Goal: Task Accomplishment & Management: Manage account settings

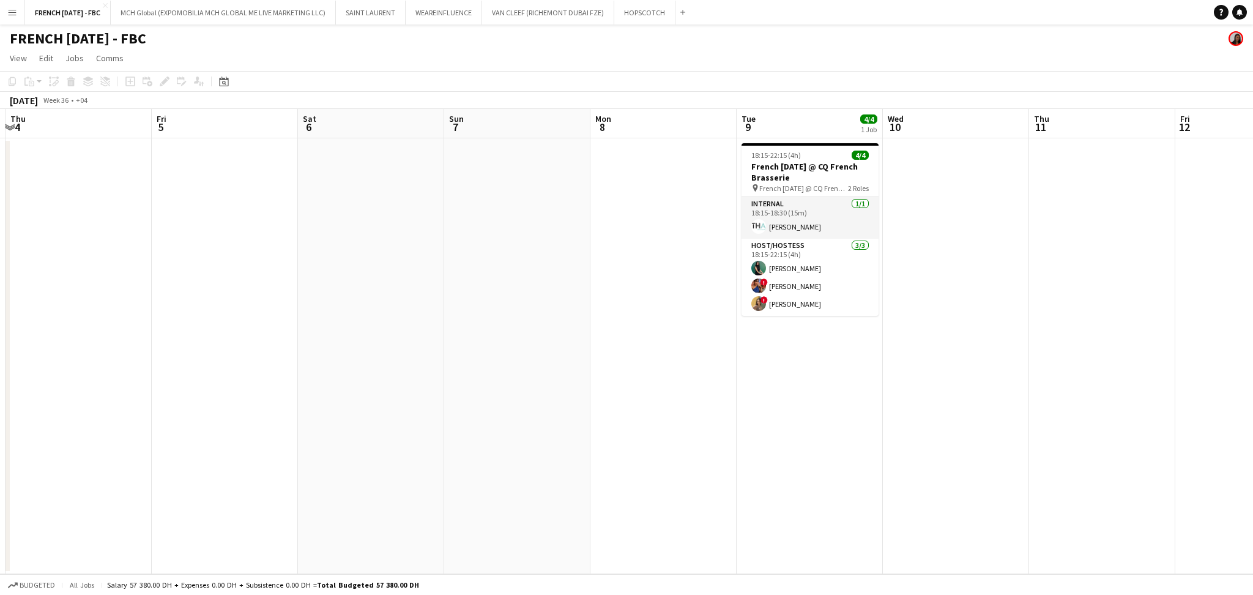
scroll to position [0, 464]
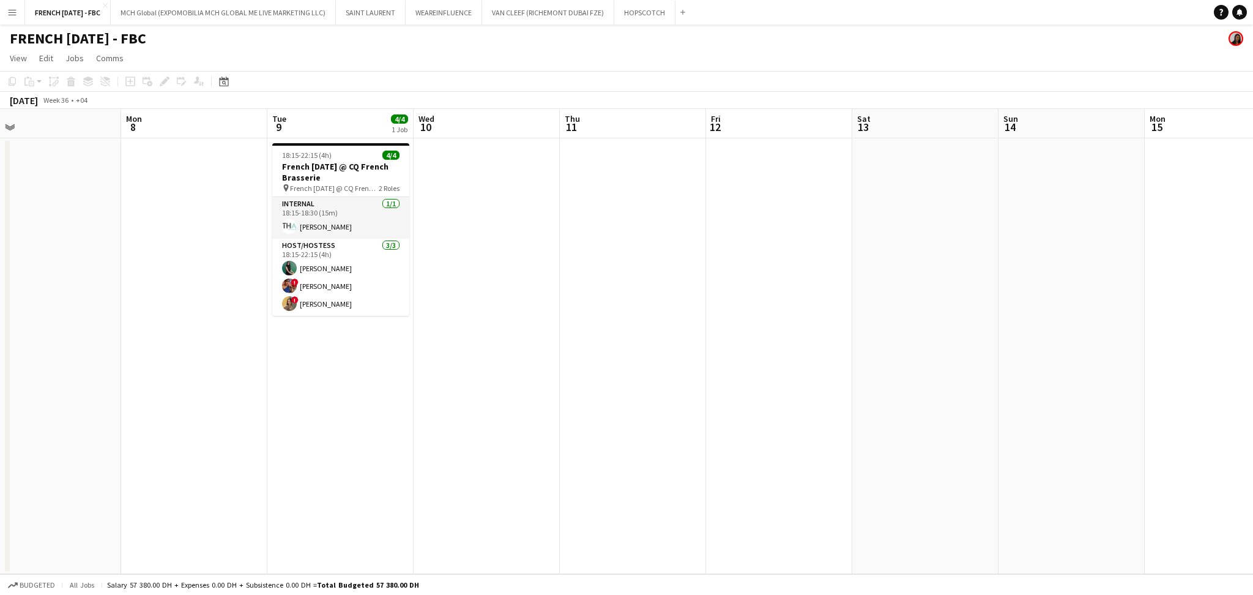
drag, startPoint x: 714, startPoint y: 321, endPoint x: 263, endPoint y: 324, distance: 451.4
click at [263, 324] on app-calendar-viewport "Thu 4 Fri 5 Sat 6 Sun 7 Mon 8 Tue 9 4/4 1 Job Wed 10 Thu 11 Fri 12 Sat 13 Sun 1…" at bounding box center [626, 341] width 1253 height 465
click at [220, 82] on icon "Date picker" at bounding box center [224, 81] width 10 height 10
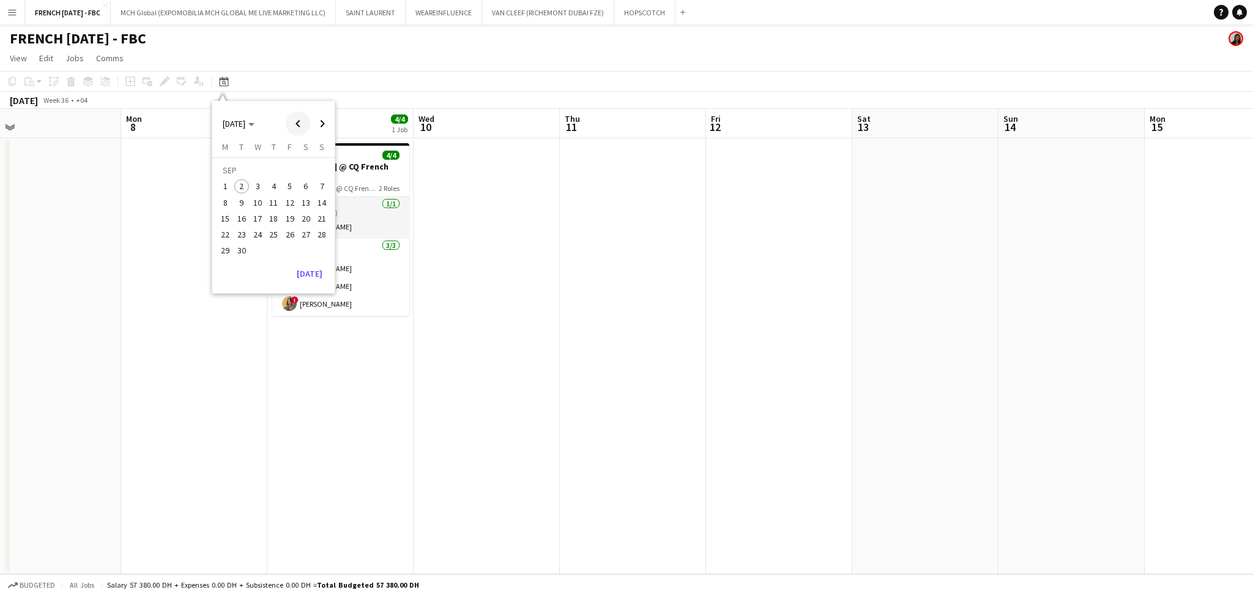
click at [295, 117] on span "Previous month" at bounding box center [298, 123] width 24 height 24
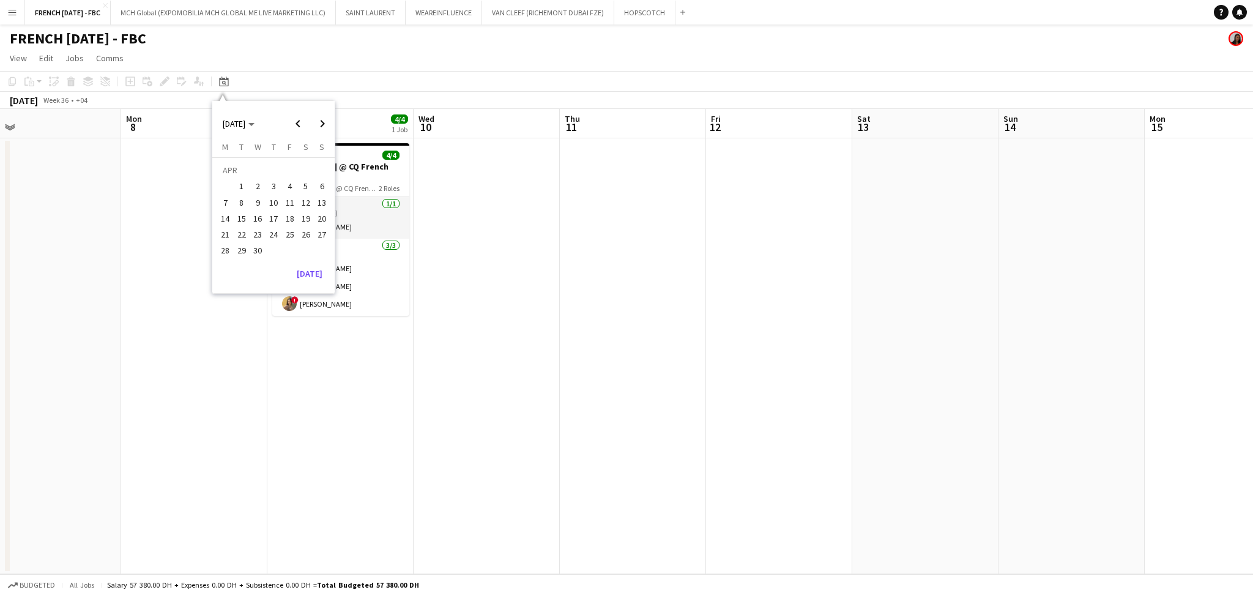
click at [288, 201] on span "11" at bounding box center [290, 202] width 15 height 15
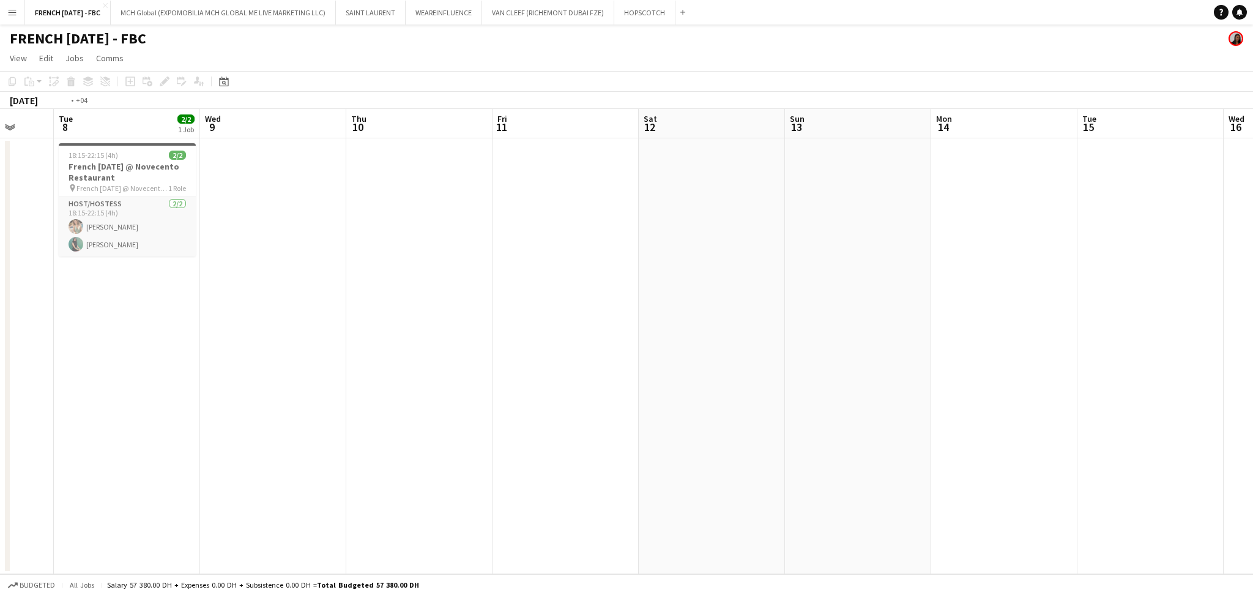
scroll to position [0, 349]
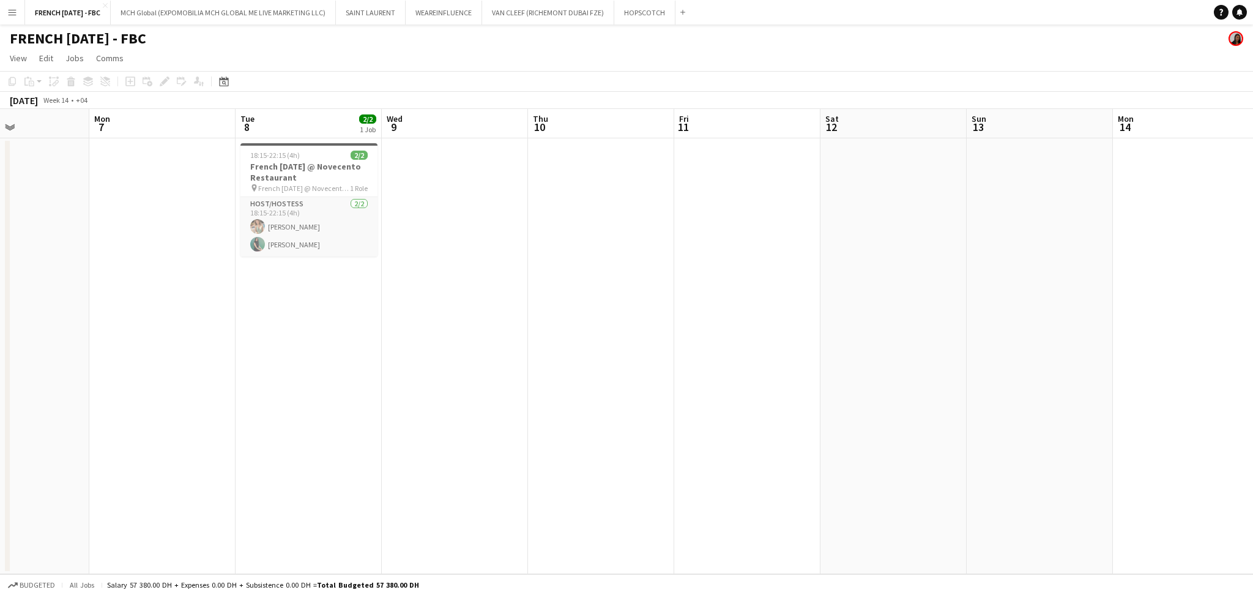
drag, startPoint x: 284, startPoint y: 333, endPoint x: 502, endPoint y: 332, distance: 217.2
click at [502, 332] on app-calendar-viewport "Fri 4 Sat 5 Sun 6 Mon 7 Tue 8 2/2 1 Job Wed 9 Thu 10 Fri 11 Sat 12 Sun 13 Mon 1…" at bounding box center [626, 341] width 1253 height 465
click at [54, 18] on button "FRENCH [DATE] - FBC Close" at bounding box center [68, 13] width 86 height 24
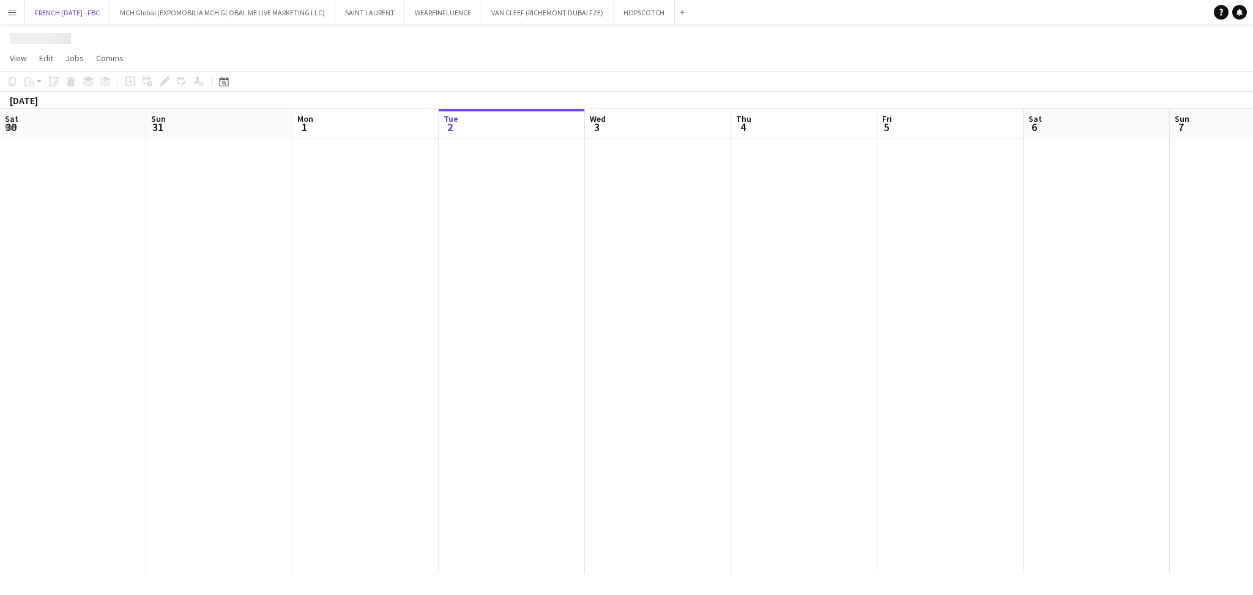
scroll to position [0, 292]
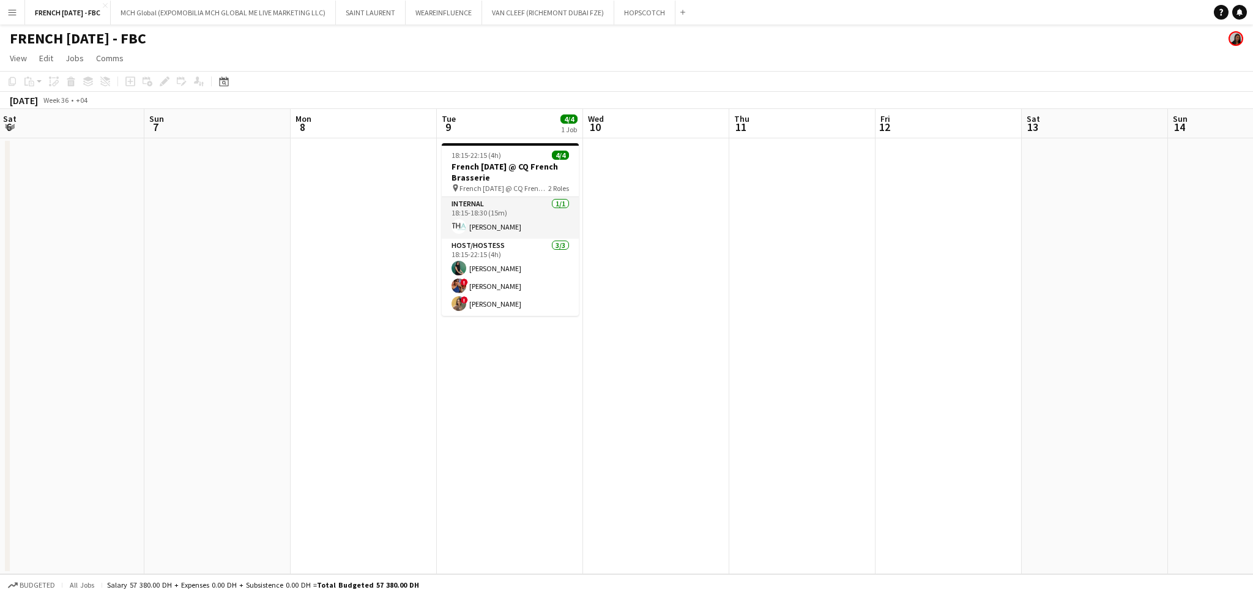
drag, startPoint x: 643, startPoint y: 365, endPoint x: 179, endPoint y: 355, distance: 464.4
click at [179, 355] on app-calendar-viewport "Wed 3 Thu 4 Fri 5 Sat 6 Sun 7 Mon 8 Tue 9 4/4 1 Job Wed 10 Thu 11 Fri 12 Sat 13…" at bounding box center [626, 341] width 1253 height 465
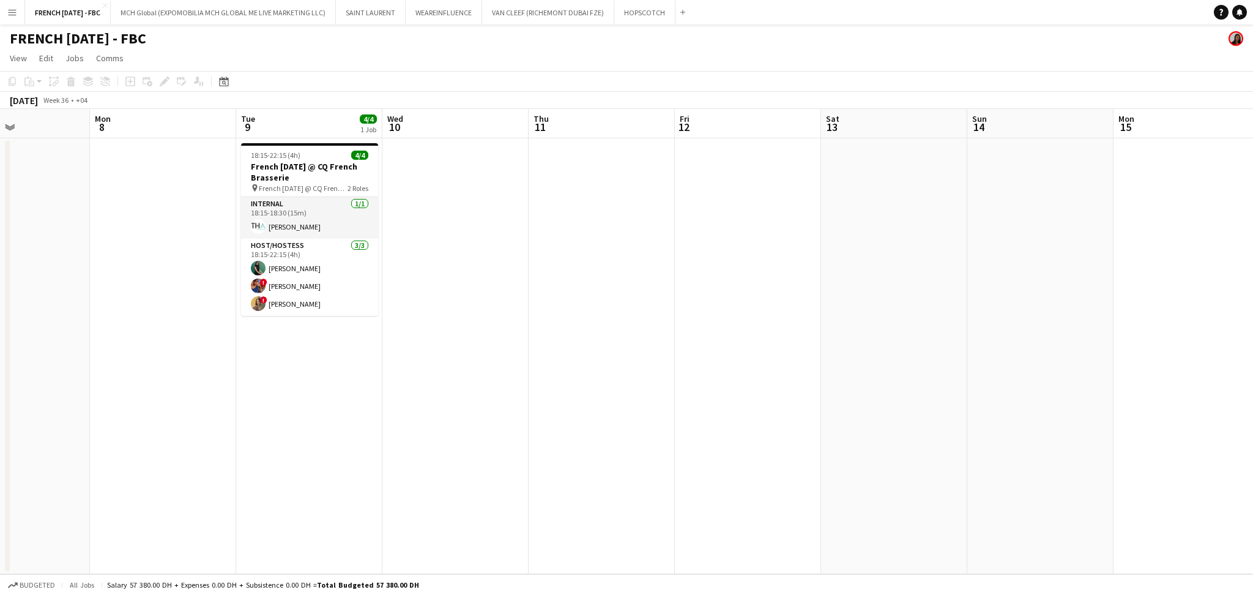
drag, startPoint x: 475, startPoint y: 358, endPoint x: 386, endPoint y: 286, distance: 114.4
click at [409, 354] on app-calendar-viewport "Thu 4 Fri 5 Sat 6 Sun 7 Mon 8 Tue 9 4/4 1 Job Wed 10 Thu 11 Fri 12 Sat 13 Sun 1…" at bounding box center [626, 341] width 1253 height 465
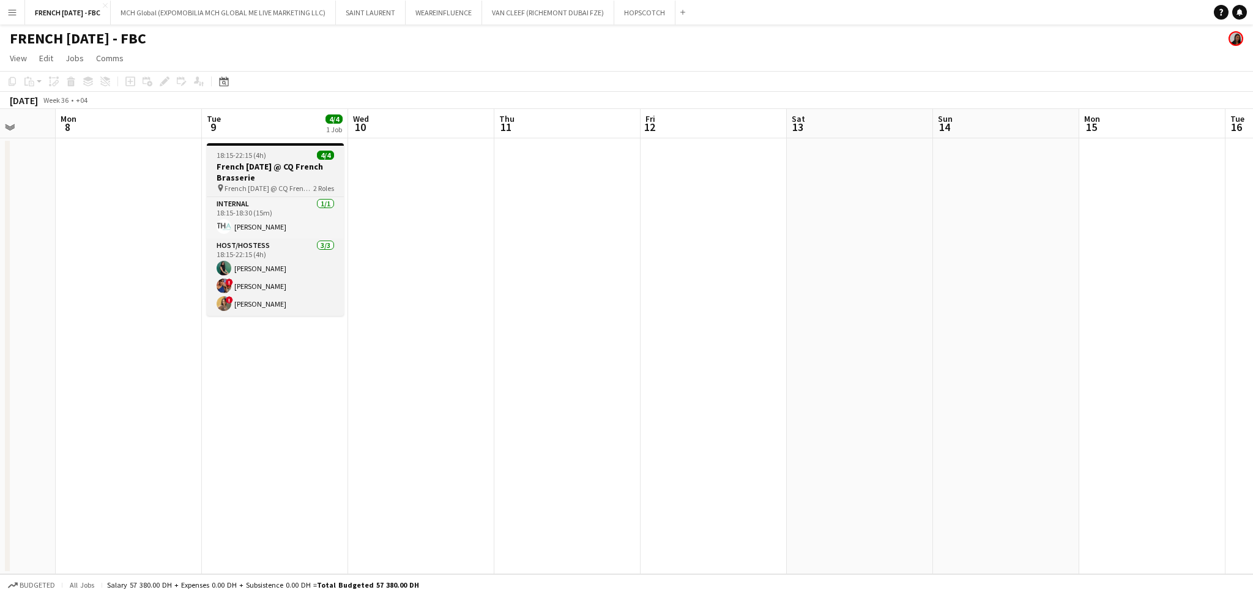
click at [292, 165] on h3 "French [DATE] @ CQ French Brasserie" at bounding box center [275, 172] width 137 height 22
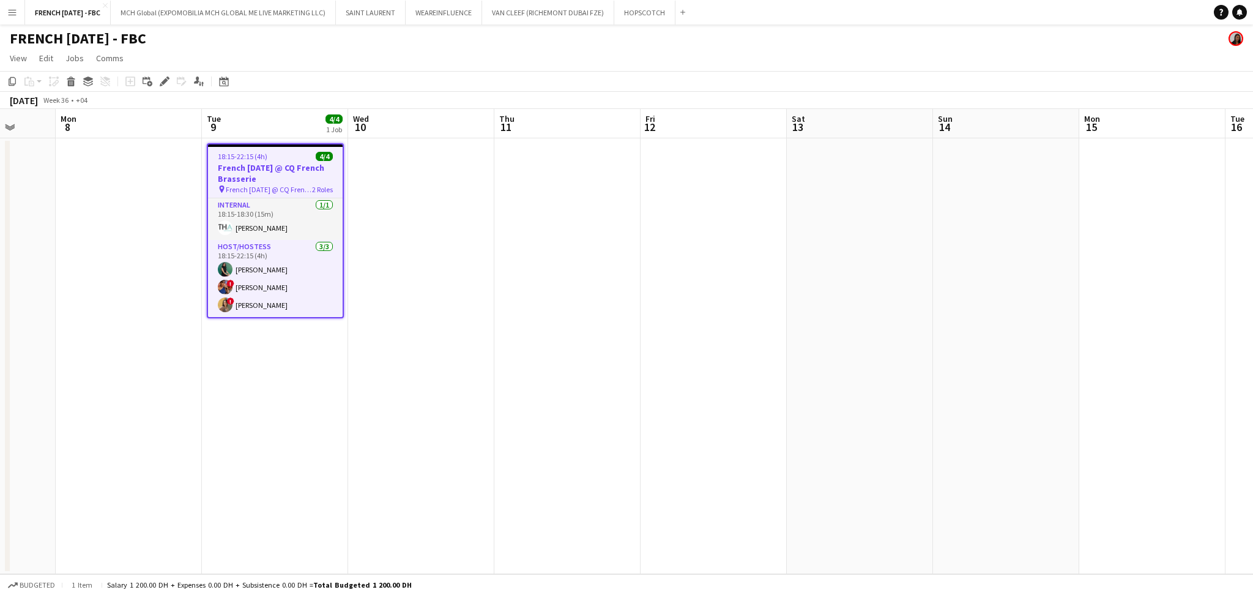
click at [774, 509] on app-date-cell at bounding box center [713, 356] width 146 height 436
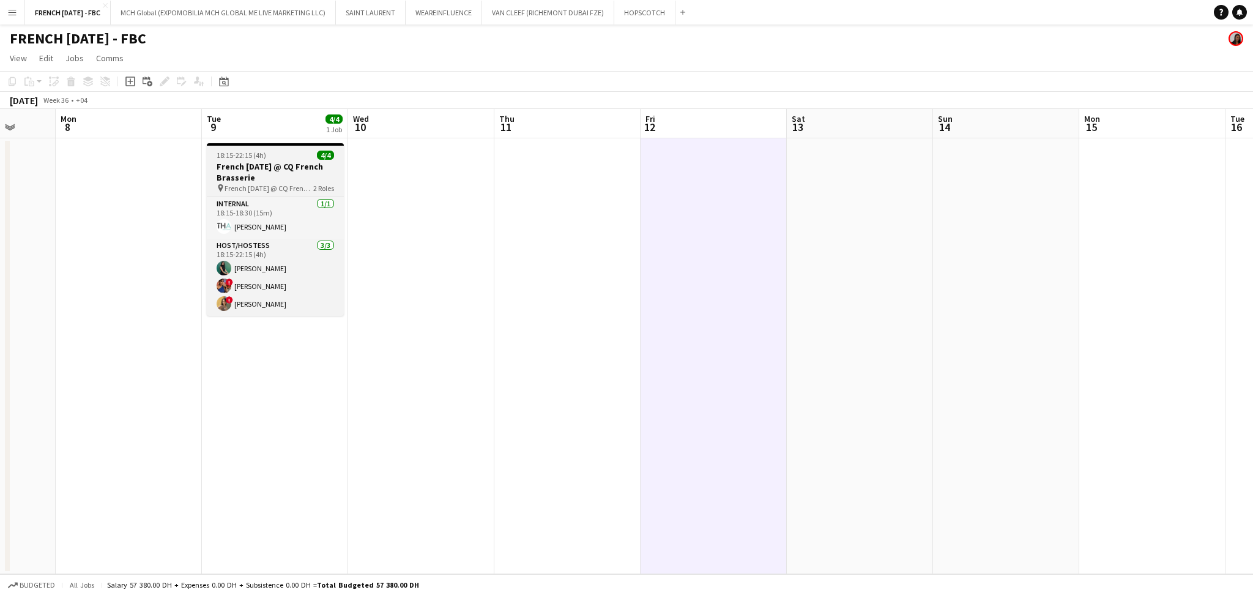
click at [297, 179] on h3 "French [DATE] @ CQ French Brasserie" at bounding box center [275, 172] width 137 height 22
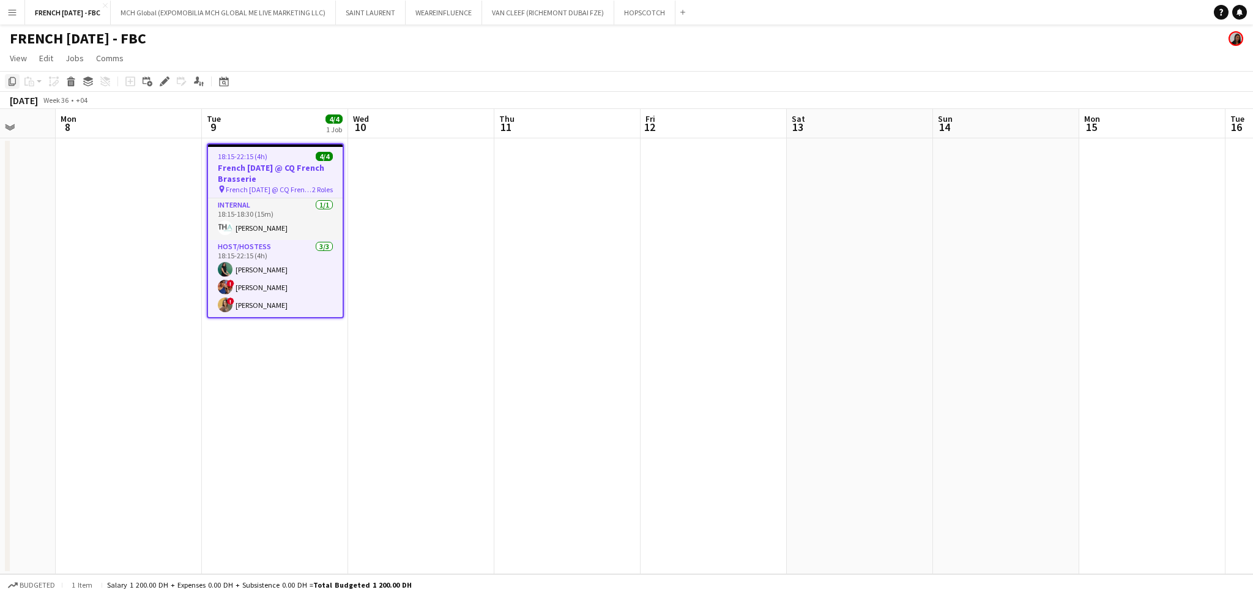
click at [8, 82] on icon "Copy" at bounding box center [12, 81] width 10 height 10
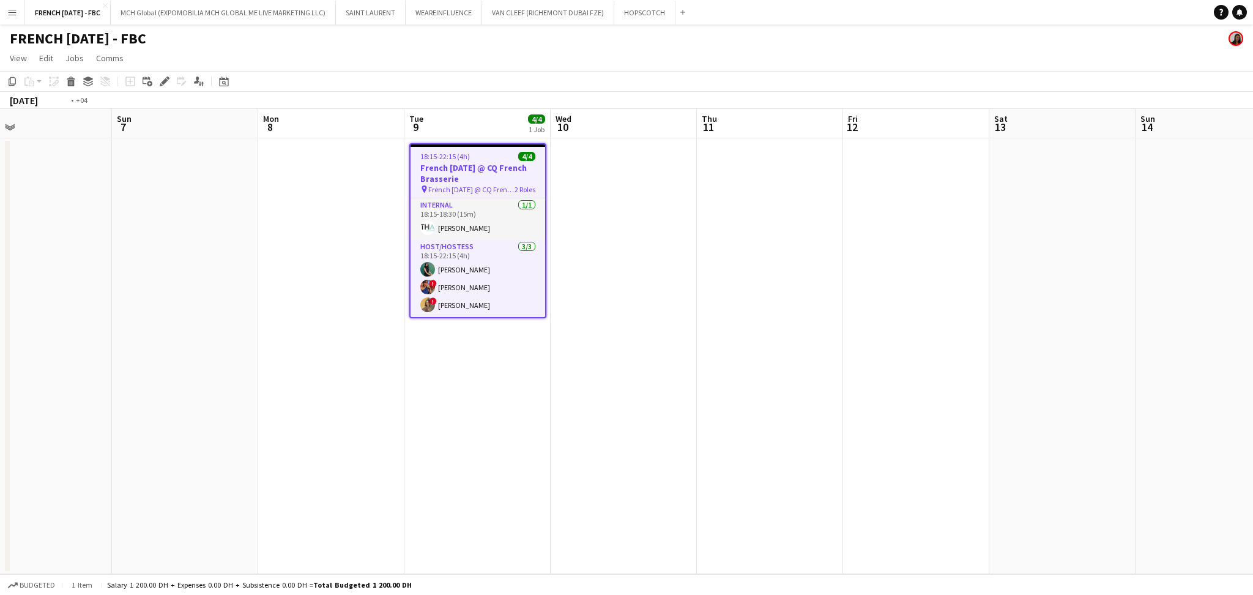
drag, startPoint x: 1222, startPoint y: 360, endPoint x: 0, endPoint y: 321, distance: 1222.2
click at [0, 321] on app-calendar-viewport "Thu 4 Fri 5 Sat 6 Sun 7 Mon 8 Tue 9 4/4 1 Job Wed 10 Thu 11 Fri 12 Sat 13 Sun 1…" at bounding box center [626, 341] width 1253 height 465
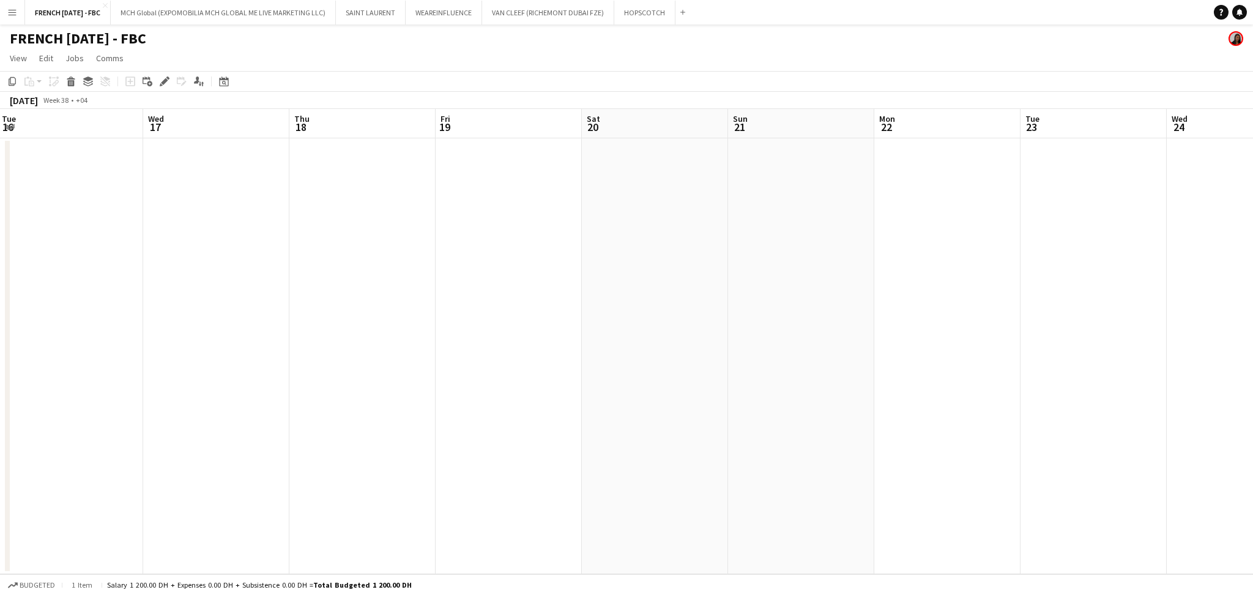
scroll to position [0, 516]
drag, startPoint x: 331, startPoint y: 337, endPoint x: 42, endPoint y: 341, distance: 288.7
click at [42, 341] on app-calendar-viewport "Wed 17 Thu 18 Fri 19 Sat 20 Sun 21 Mon 22 Tue 23 Wed 24 Thu 25 Fri 26 Sat 27 Su…" at bounding box center [626, 341] width 1253 height 465
click at [731, 196] on app-date-cell at bounding box center [726, 356] width 146 height 436
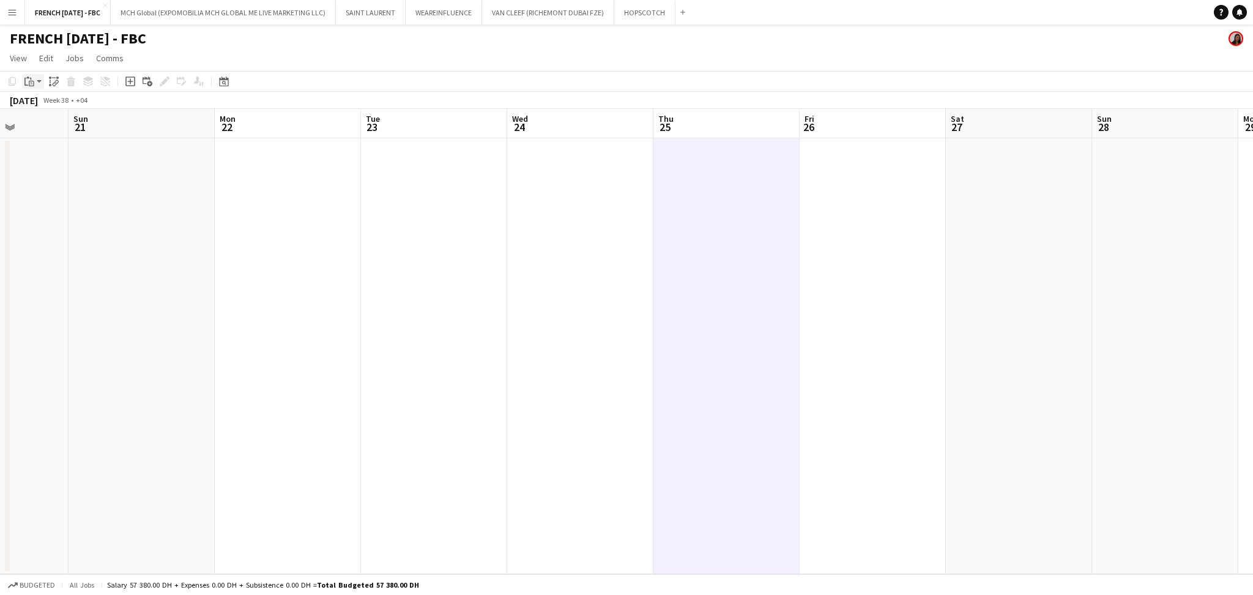
click at [33, 82] on icon at bounding box center [32, 84] width 6 height 6
click at [42, 101] on link "Paste Ctrl+V" at bounding box center [89, 104] width 115 height 11
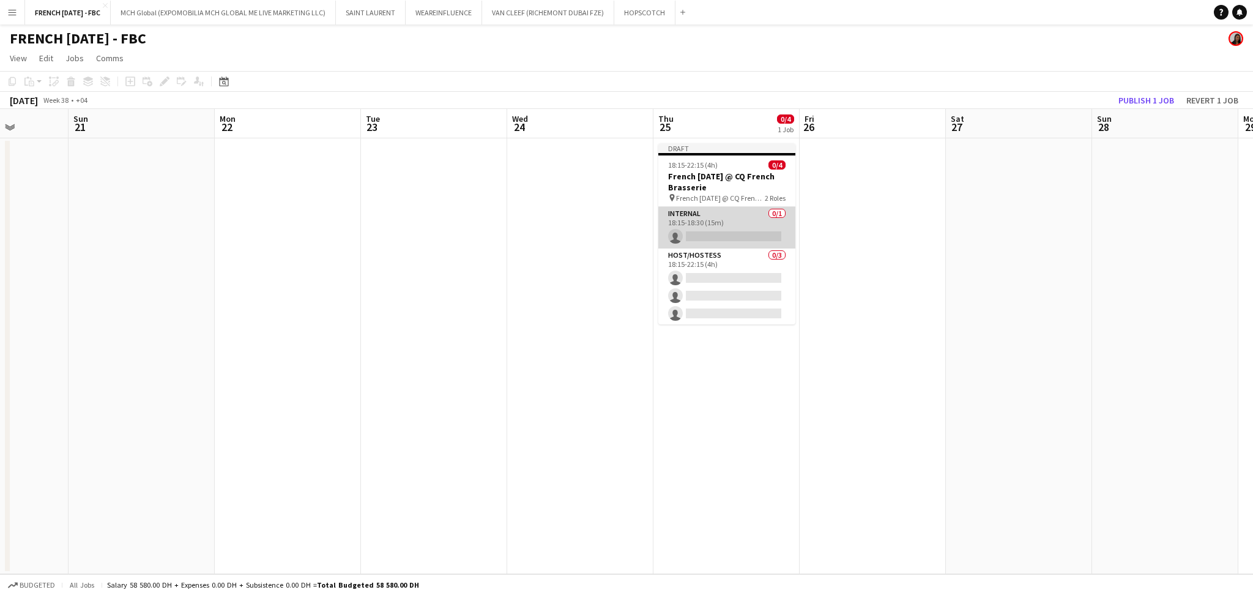
click at [725, 239] on app-card-role "Internal 0/1 18:15-18:30 (15m) single-neutral-actions" at bounding box center [726, 228] width 137 height 42
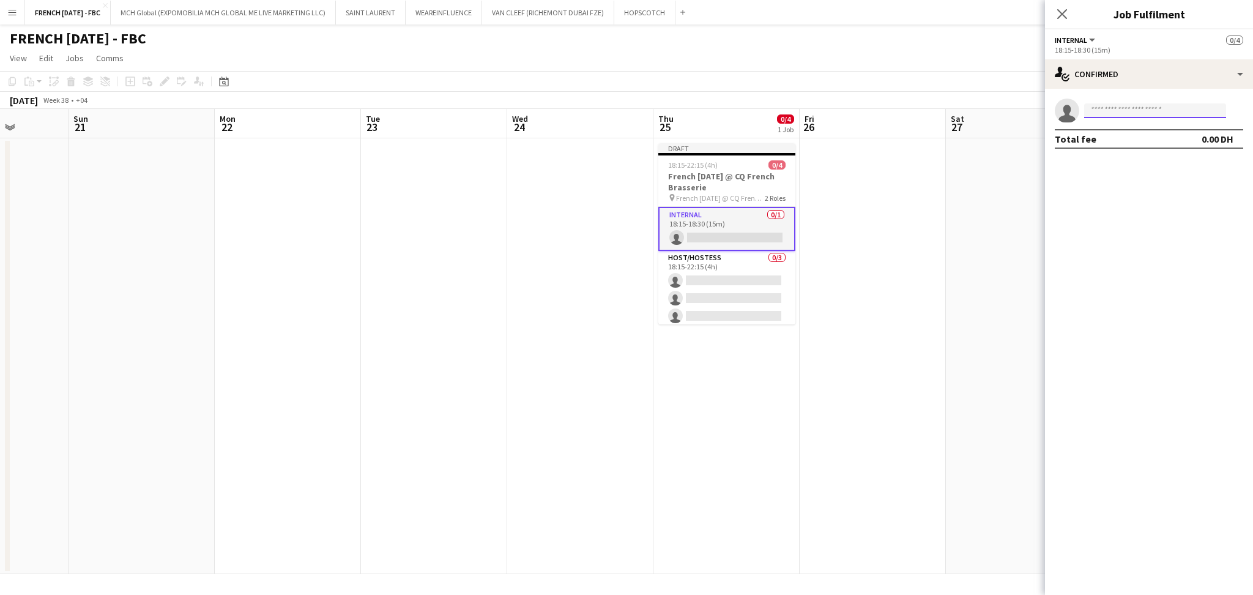
click at [1146, 109] on input at bounding box center [1155, 110] width 142 height 15
type input "*******"
click at [1138, 125] on span "[PERSON_NAME]" at bounding box center [1129, 128] width 70 height 10
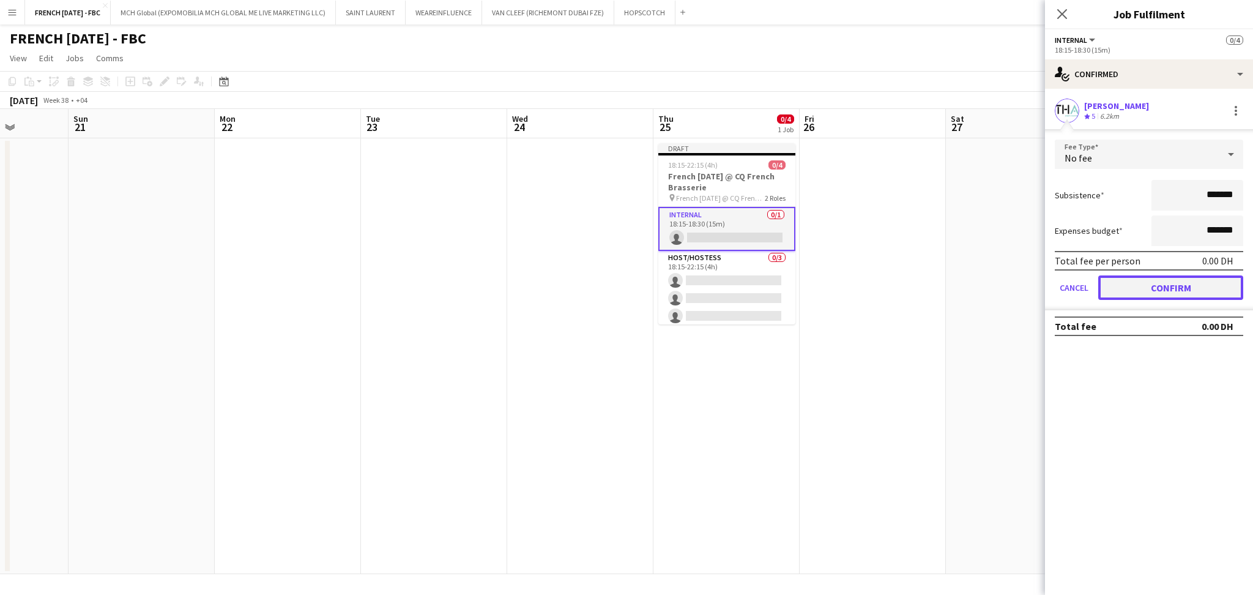
click at [1152, 284] on button "Confirm" at bounding box center [1170, 287] width 145 height 24
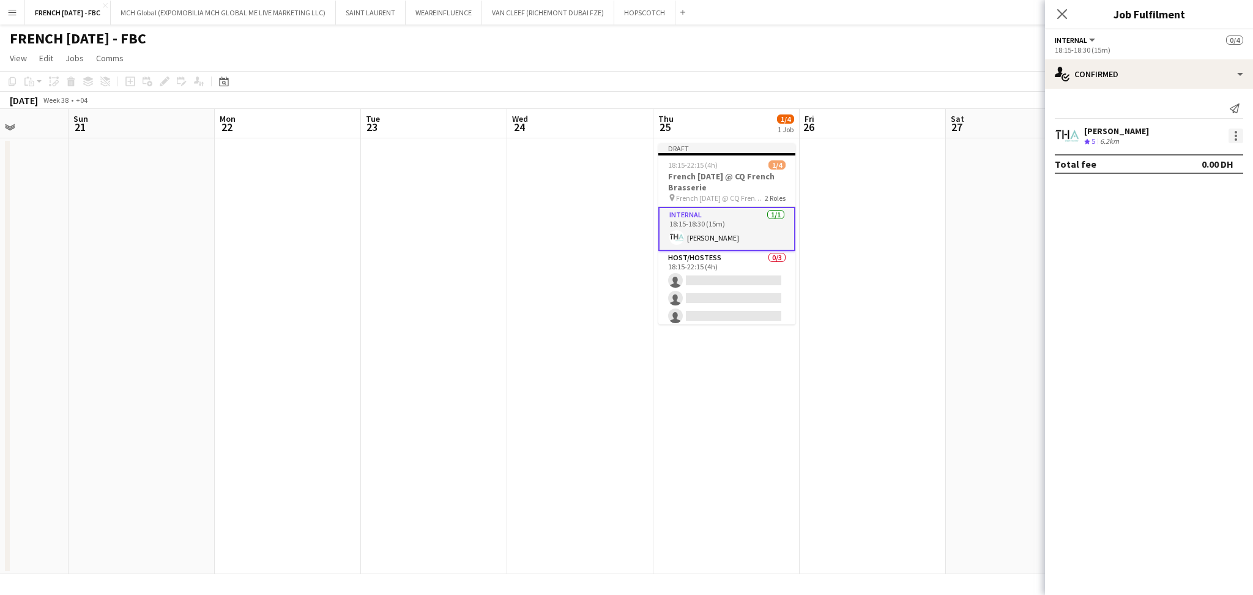
click at [1233, 136] on div at bounding box center [1235, 135] width 15 height 15
click at [1198, 302] on span "Set as supervisor" at bounding box center [1195, 305] width 76 height 10
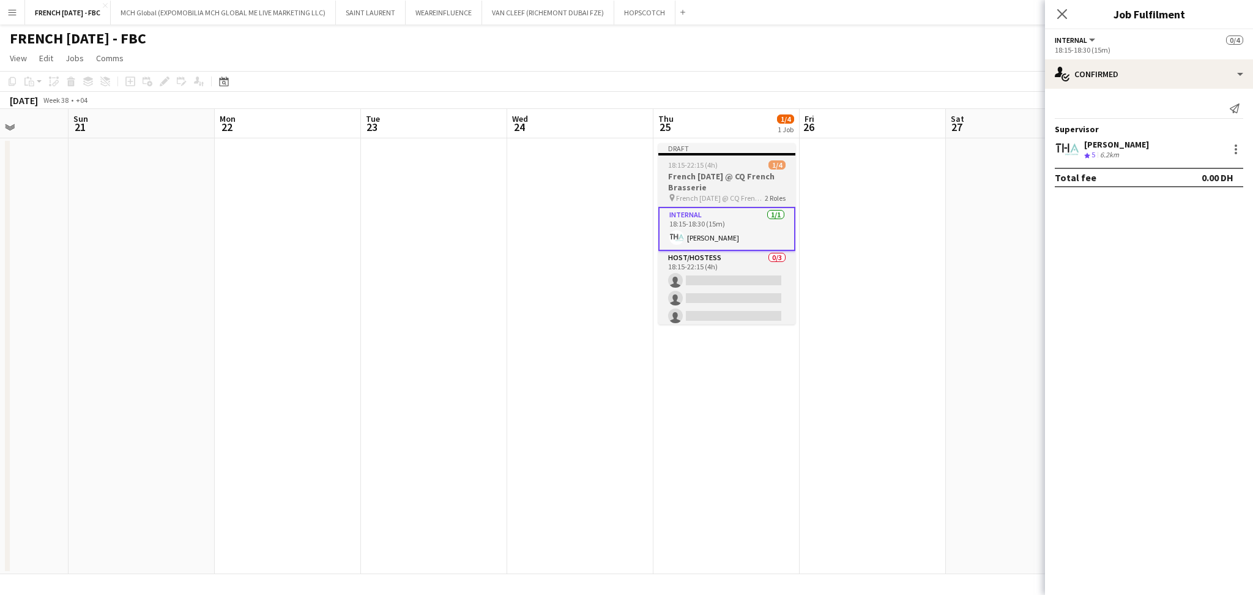
click at [722, 173] on h3 "French [DATE] @ CQ French Brasserie" at bounding box center [726, 182] width 137 height 22
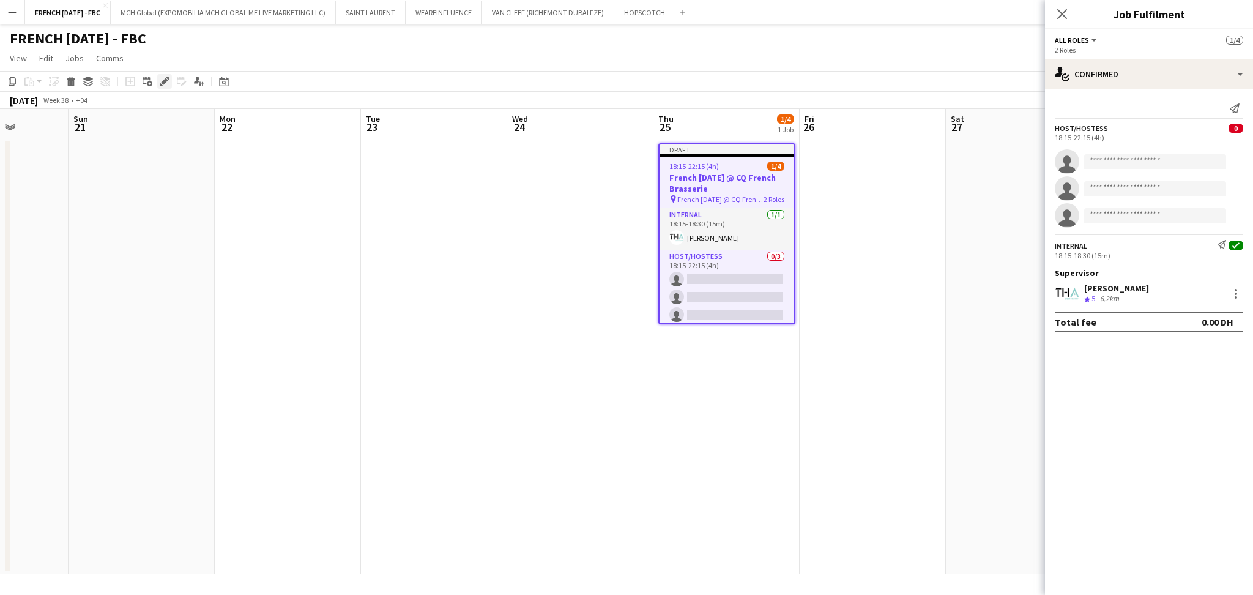
click at [170, 83] on div "Edit" at bounding box center [164, 81] width 15 height 15
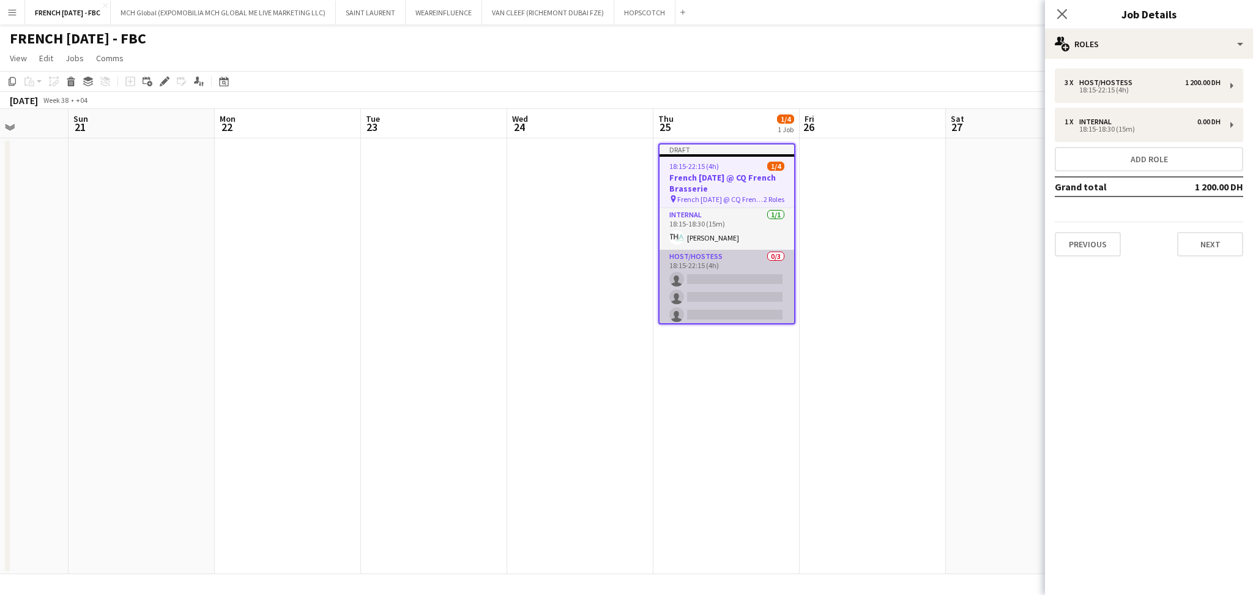
click at [748, 295] on app-card-role "Host/Hostess 0/3 18:15-22:15 (4h) single-neutral-actions single-neutral-actions…" at bounding box center [726, 288] width 135 height 77
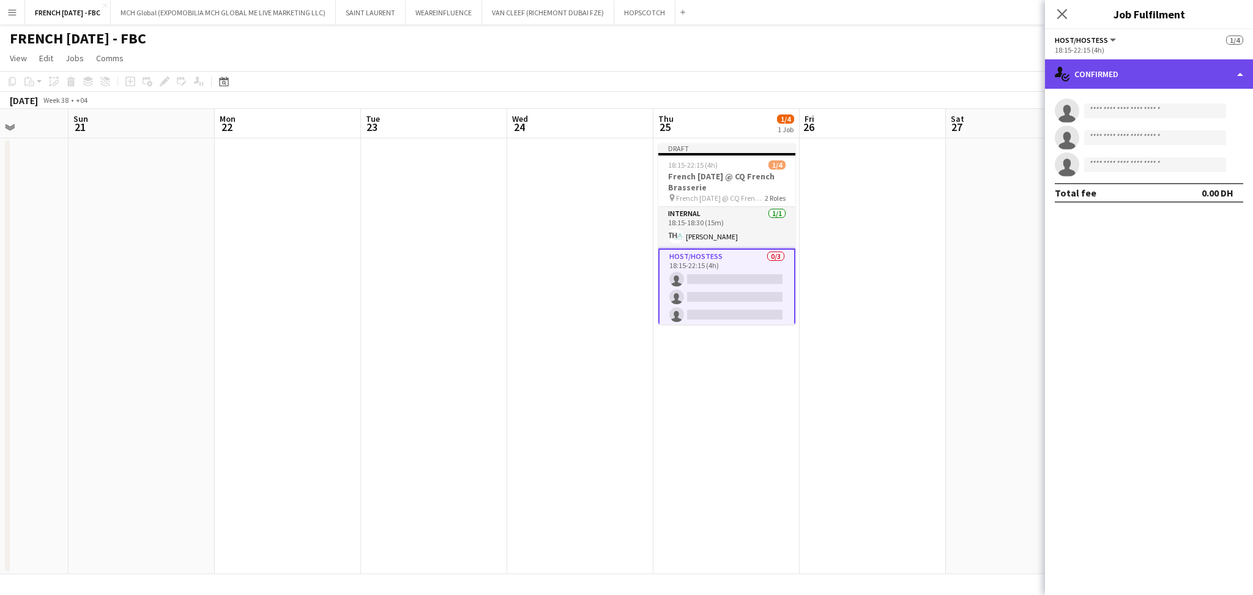
click at [1211, 80] on div "single-neutral-actions-check-2 Confirmed" at bounding box center [1149, 73] width 208 height 29
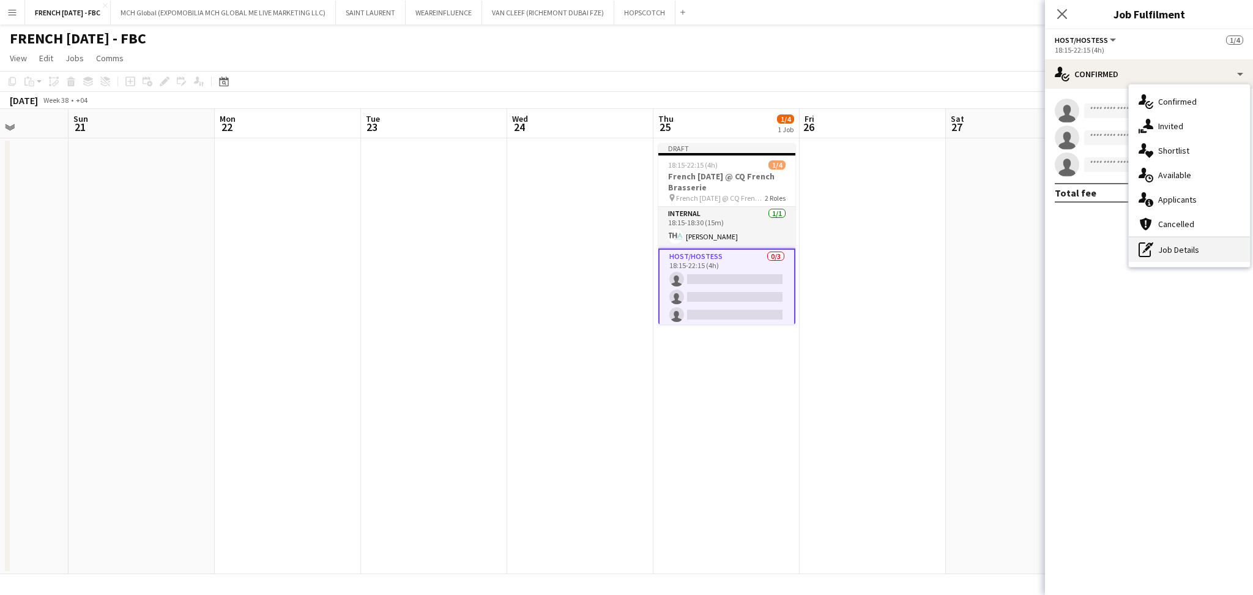
click at [1198, 238] on div "pen-write Job Details" at bounding box center [1189, 249] width 121 height 24
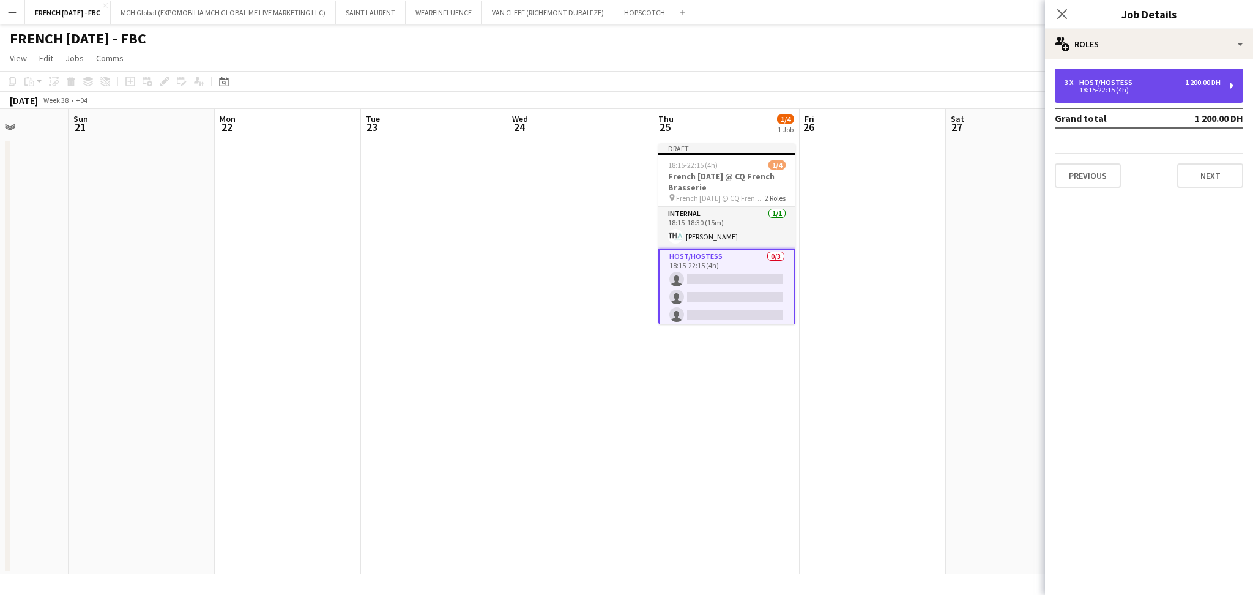
click at [1152, 87] on div "18:15-22:15 (4h)" at bounding box center [1142, 90] width 156 height 6
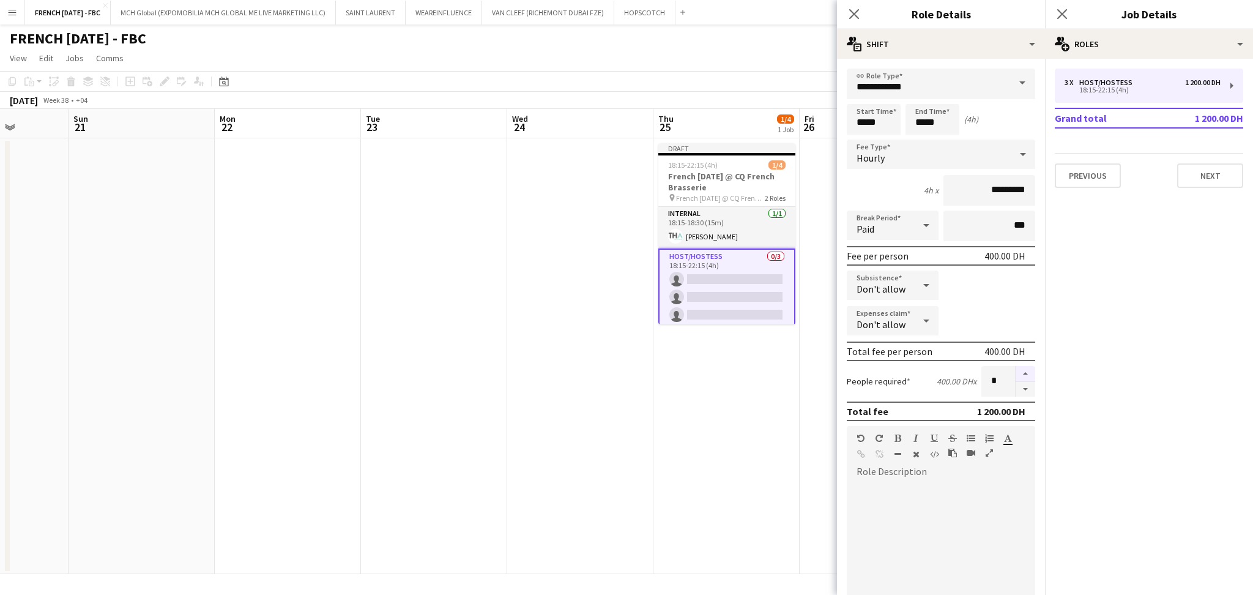
click at [1015, 366] on button "button" at bounding box center [1025, 374] width 20 height 16
type input "*"
click at [757, 310] on app-card-role "Host/Hostess 0/3 18:15-22:15 (4h) single-neutral-actions single-neutral-actions…" at bounding box center [726, 288] width 137 height 80
